Goal: Task Accomplishment & Management: Use online tool/utility

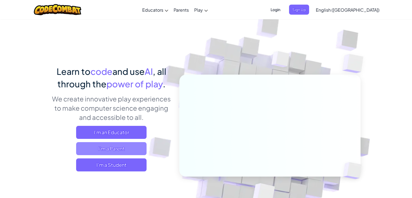
click at [109, 150] on span "I'm a Parent" at bounding box center [111, 148] width 70 height 13
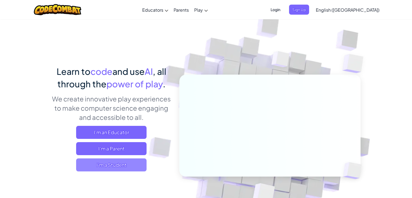
click at [127, 163] on span "I'm a Student" at bounding box center [111, 164] width 70 height 13
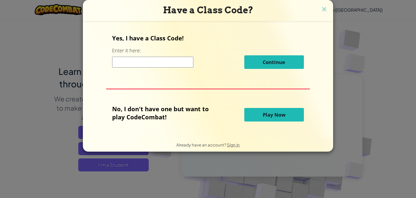
click at [284, 116] on span "Play Now" at bounding box center [274, 114] width 23 height 7
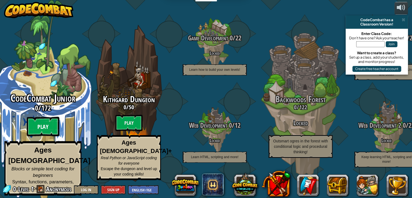
click at [51, 127] on btn "Play" at bounding box center [43, 127] width 33 height 20
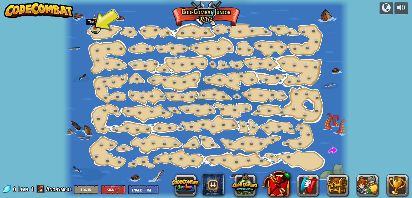
click at [94, 31] on link at bounding box center [95, 28] width 11 height 11
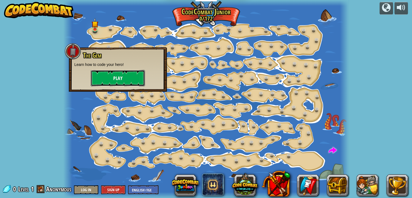
click at [107, 76] on button "Play" at bounding box center [118, 78] width 54 height 16
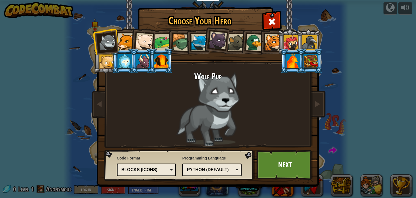
click at [168, 171] on div "Blocks (Icons)" at bounding box center [146, 170] width 52 height 8
click at [284, 168] on link "Next" at bounding box center [285, 165] width 57 height 30
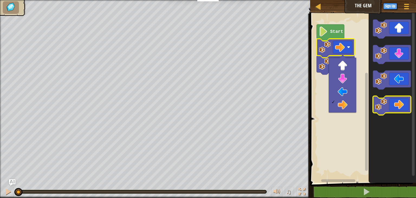
click at [402, 101] on icon "Blockly Workspace" at bounding box center [392, 105] width 38 height 19
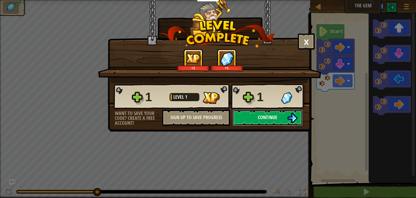
click at [298, 115] on button "Continue" at bounding box center [268, 118] width 70 height 16
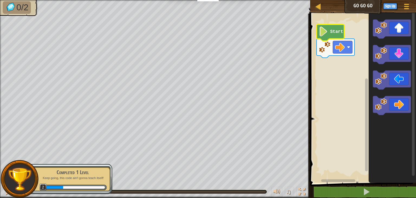
click at [323, 35] on image "Blockly Workspace" at bounding box center [323, 32] width 9 height 10
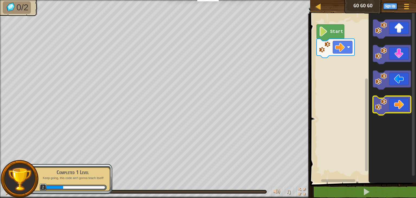
click at [395, 104] on icon "Blockly Workspace" at bounding box center [392, 105] width 38 height 19
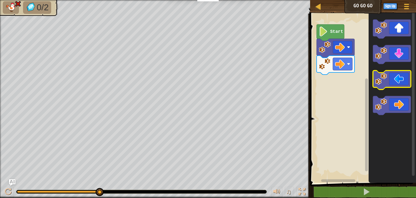
click at [391, 78] on icon "Blockly Workspace" at bounding box center [392, 79] width 38 height 19
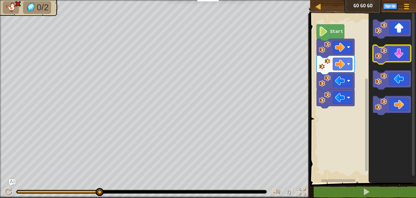
click at [394, 57] on icon "Blockly Workspace" at bounding box center [392, 54] width 38 height 19
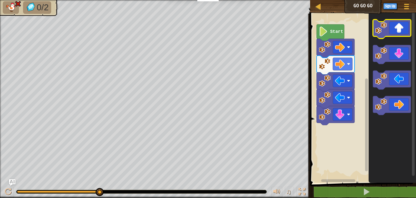
click at [396, 25] on icon "Blockly Workspace" at bounding box center [392, 29] width 38 height 19
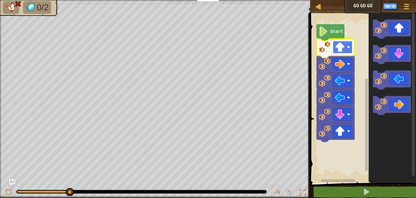
click at [349, 48] on image "Blockly Workspace" at bounding box center [348, 47] width 3 height 3
click at [346, 49] on rect "Blockly Workspace" at bounding box center [343, 47] width 20 height 12
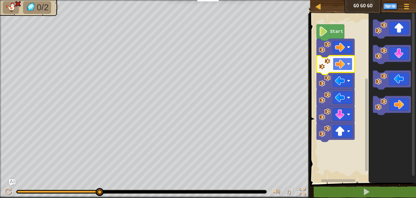
click at [351, 64] on rect "Blockly Workspace" at bounding box center [343, 64] width 20 height 12
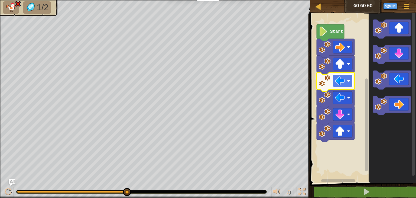
click at [348, 83] on rect "Blockly Workspace" at bounding box center [343, 81] width 20 height 12
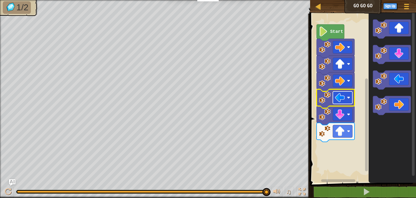
click at [349, 98] on image "Blockly Workspace" at bounding box center [348, 97] width 3 height 3
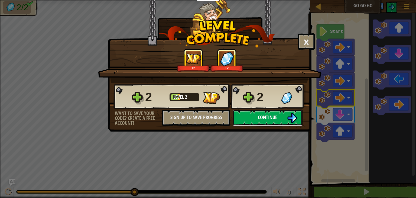
click at [290, 115] on img at bounding box center [292, 118] width 10 height 10
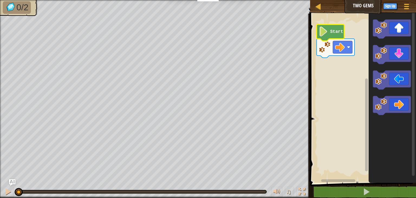
click at [325, 33] on image "Blockly Workspace" at bounding box center [323, 32] width 9 height 10
click at [332, 47] on icon "Blockly Workspace" at bounding box center [336, 48] width 38 height 19
click at [337, 47] on image "Blockly Workspace" at bounding box center [340, 47] width 10 height 10
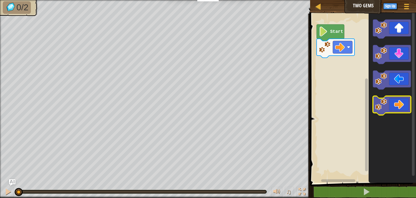
click at [397, 106] on icon "Blockly Workspace" at bounding box center [392, 105] width 38 height 19
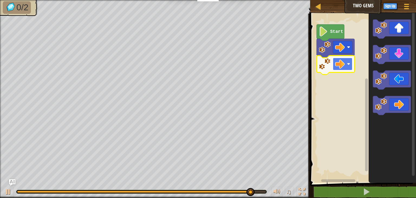
click at [351, 65] on rect "Blockly Workspace" at bounding box center [343, 64] width 20 height 12
click at [360, 71] on rect "Blockly Workspace" at bounding box center [363, 97] width 108 height 172
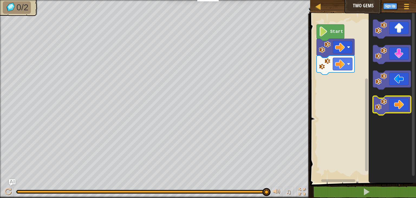
click at [389, 110] on icon "Blockly Workspace" at bounding box center [392, 105] width 38 height 19
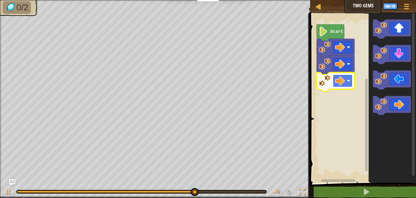
click at [350, 83] on rect "Blockly Workspace" at bounding box center [343, 81] width 20 height 12
click at [359, 102] on rect "Blockly Workspace" at bounding box center [363, 97] width 108 height 172
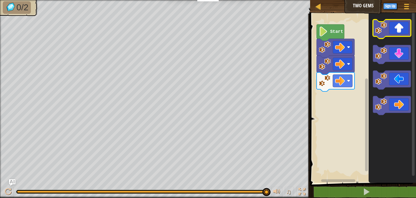
click at [398, 31] on icon "Blockly Workspace" at bounding box center [392, 29] width 38 height 19
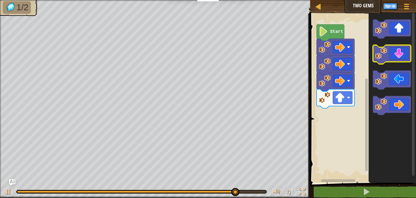
click at [404, 58] on icon "Blockly Workspace" at bounding box center [392, 54] width 38 height 19
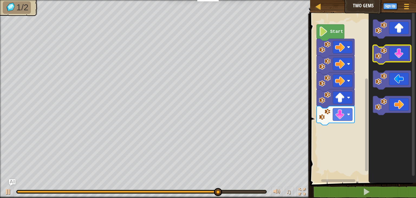
click at [404, 58] on icon "Blockly Workspace" at bounding box center [392, 54] width 38 height 19
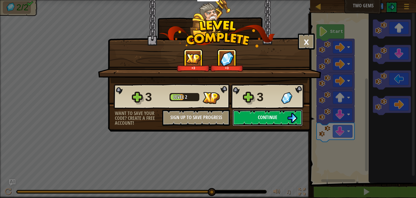
click at [261, 117] on span "Continue" at bounding box center [268, 117] width 20 height 7
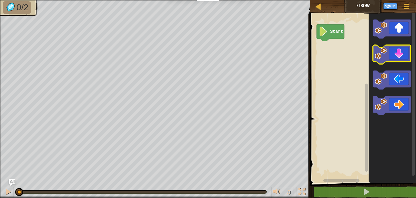
click at [401, 52] on icon "Blockly Workspace" at bounding box center [392, 54] width 38 height 19
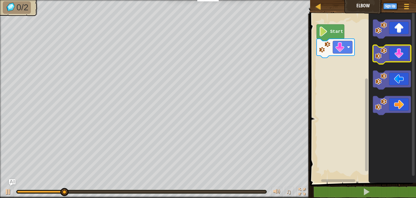
click at [401, 52] on icon "Blockly Workspace" at bounding box center [392, 54] width 38 height 19
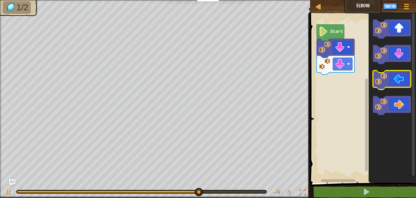
click at [397, 85] on icon "Blockly Workspace" at bounding box center [392, 79] width 38 height 19
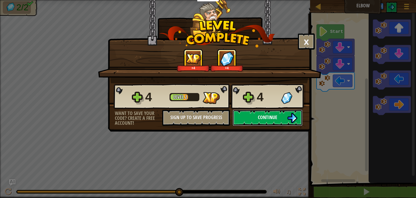
click at [269, 115] on span "Continue" at bounding box center [268, 117] width 20 height 7
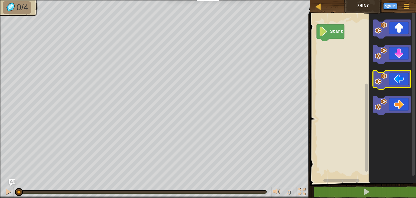
click at [386, 81] on image "Blockly Workspace" at bounding box center [381, 79] width 12 height 12
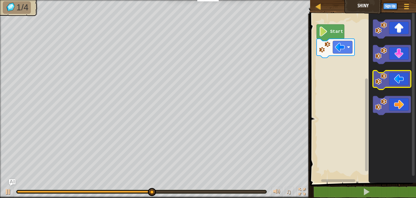
click at [397, 81] on icon "Blockly Workspace" at bounding box center [392, 79] width 38 height 19
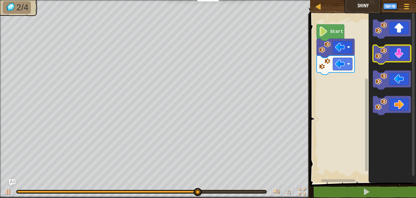
click at [400, 58] on icon "Blockly Workspace" at bounding box center [392, 54] width 38 height 19
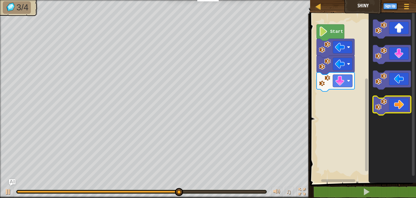
click at [407, 107] on icon "Blockly Workspace" at bounding box center [392, 105] width 38 height 19
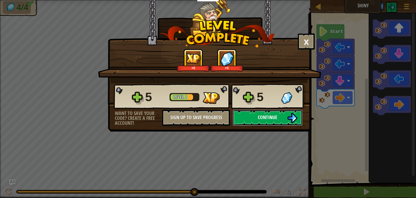
click at [270, 116] on span "Continue" at bounding box center [268, 117] width 20 height 7
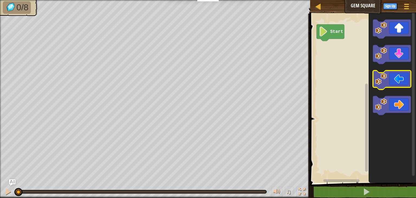
click at [400, 75] on icon "Blockly Workspace" at bounding box center [392, 79] width 38 height 19
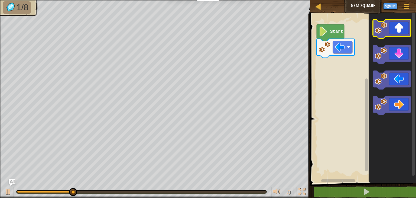
click at [399, 33] on icon "Blockly Workspace" at bounding box center [392, 29] width 38 height 19
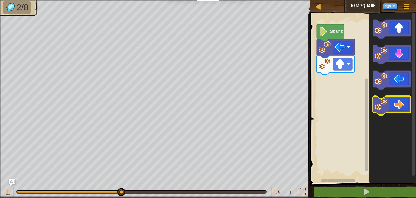
click at [405, 104] on icon "Blockly Workspace" at bounding box center [392, 105] width 38 height 19
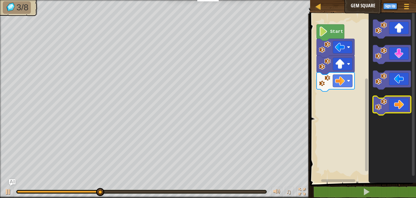
click at [405, 104] on icon "Blockly Workspace" at bounding box center [392, 105] width 38 height 19
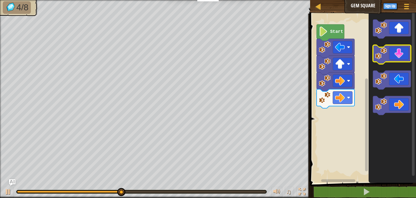
click at [403, 56] on icon "Blockly Workspace" at bounding box center [392, 54] width 38 height 19
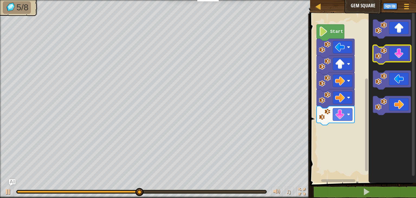
click at [403, 56] on icon "Blockly Workspace" at bounding box center [392, 54] width 38 height 19
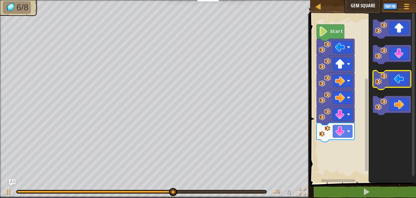
click at [398, 77] on icon "Blockly Workspace" at bounding box center [392, 79] width 38 height 19
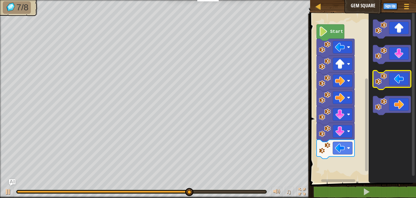
click at [398, 77] on icon "Blockly Workspace" at bounding box center [392, 79] width 38 height 19
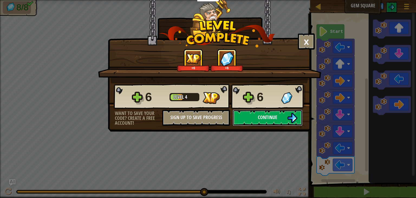
click at [280, 116] on button "Continue" at bounding box center [268, 118] width 70 height 16
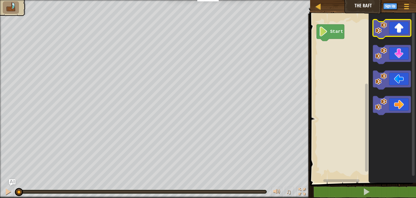
click at [393, 29] on icon "Blockly Workspace" at bounding box center [392, 29] width 38 height 19
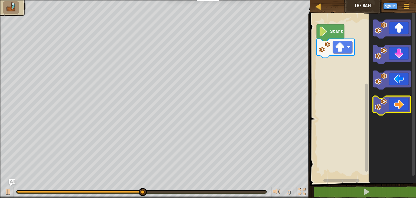
click at [398, 103] on icon "Blockly Workspace" at bounding box center [392, 105] width 38 height 19
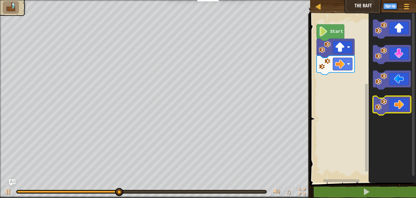
click at [398, 103] on icon "Blockly Workspace" at bounding box center [392, 105] width 38 height 19
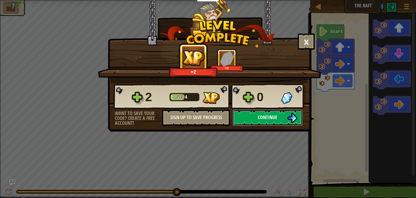
click at [287, 118] on button "Continue" at bounding box center [268, 118] width 70 height 16
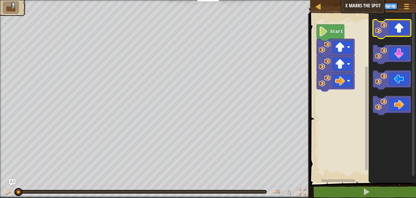
click at [402, 31] on icon "Blockly Workspace" at bounding box center [392, 29] width 38 height 19
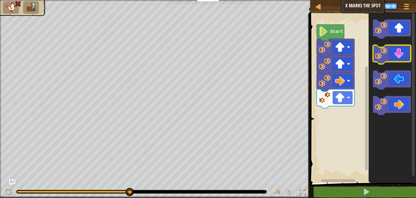
click at [394, 54] on icon "Blockly Workspace" at bounding box center [392, 54] width 38 height 19
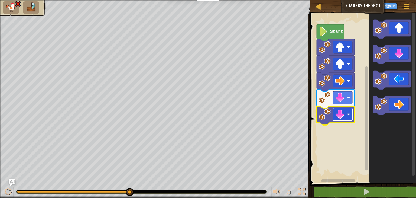
click at [352, 115] on rect "Blockly Workspace" at bounding box center [343, 114] width 20 height 12
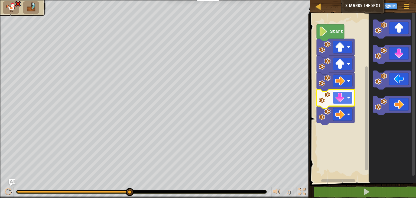
click at [345, 100] on rect "Blockly Workspace" at bounding box center [343, 97] width 20 height 12
click at [348, 95] on rect "Blockly Workspace" at bounding box center [343, 97] width 20 height 12
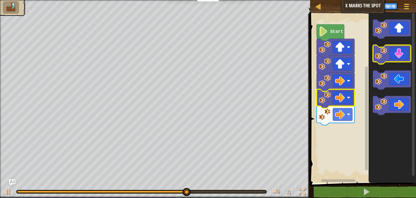
click at [402, 56] on icon "Blockly Workspace" at bounding box center [392, 54] width 38 height 19
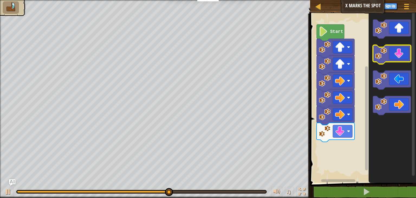
click at [402, 56] on icon "Blockly Workspace" at bounding box center [392, 54] width 38 height 19
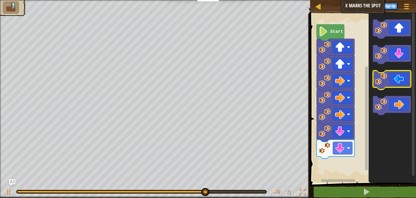
click at [390, 82] on icon "Blockly Workspace" at bounding box center [392, 79] width 38 height 19
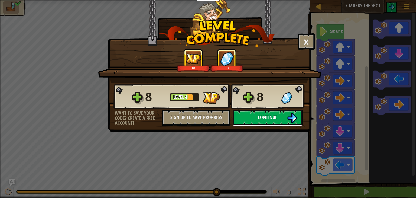
click at [290, 122] on img at bounding box center [292, 118] width 10 height 10
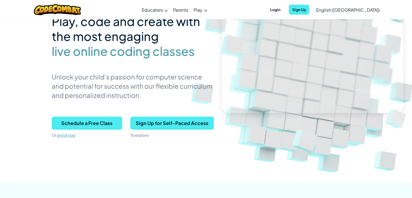
scroll to position [55, 0]
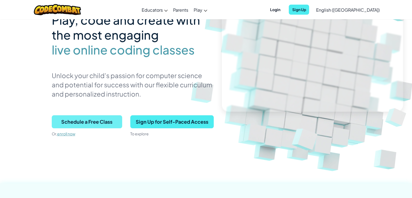
click at [106, 117] on span "Schedule a Free Class" at bounding box center [87, 121] width 70 height 13
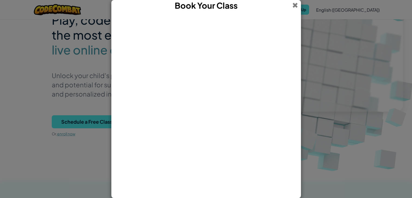
click at [293, 5] on span at bounding box center [295, 5] width 6 height 11
